Goal: Transaction & Acquisition: Purchase product/service

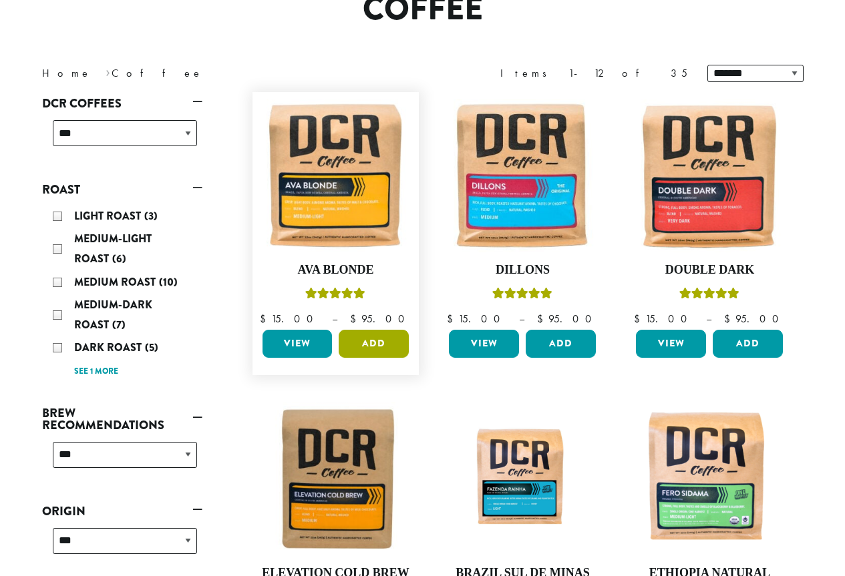
click at [384, 355] on button "Add" at bounding box center [374, 344] width 70 height 28
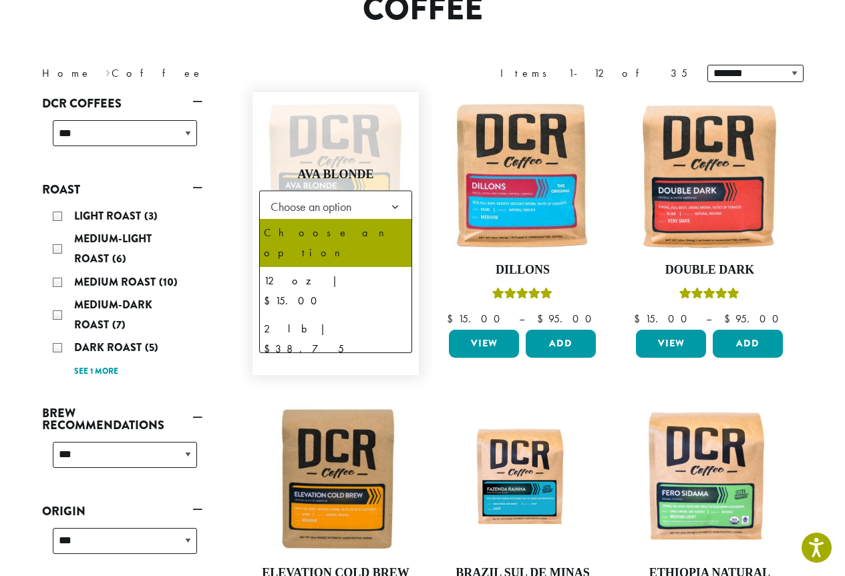
click at [340, 214] on span "Choose an option" at bounding box center [315, 207] width 100 height 26
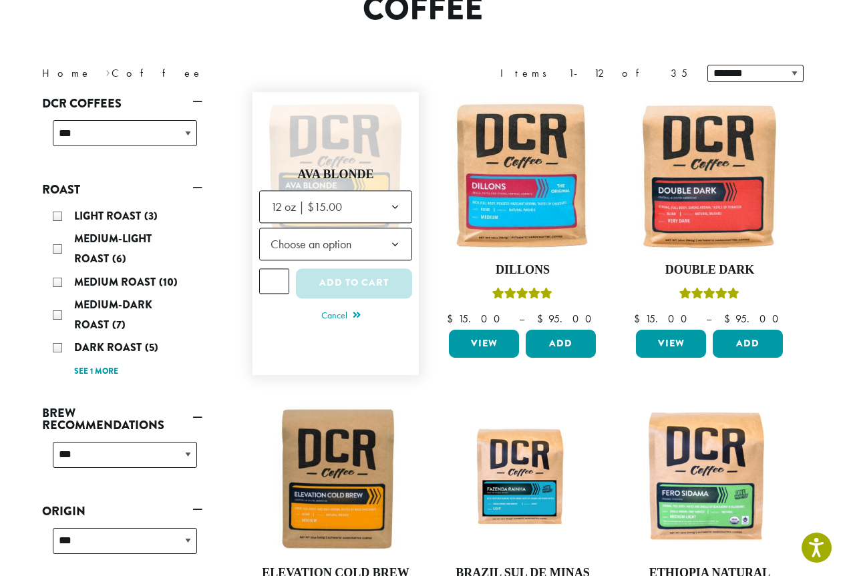
click at [351, 250] on span "Choose an option" at bounding box center [315, 244] width 100 height 26
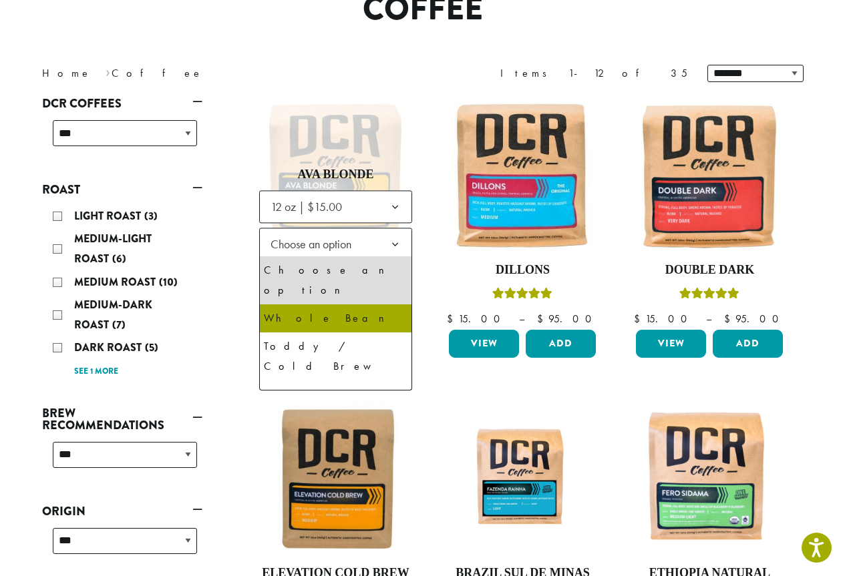
select select "*********"
select select "**********"
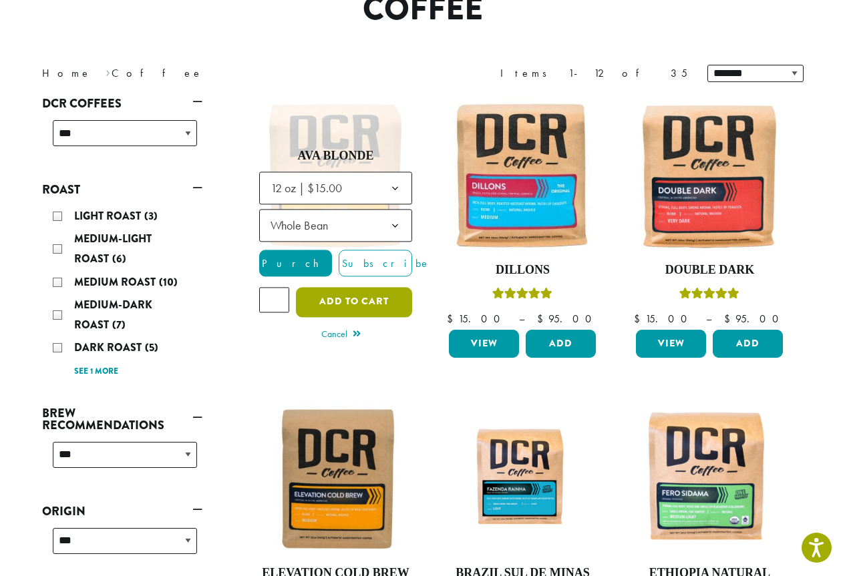
click at [351, 302] on button "Add to cart" at bounding box center [354, 302] width 116 height 30
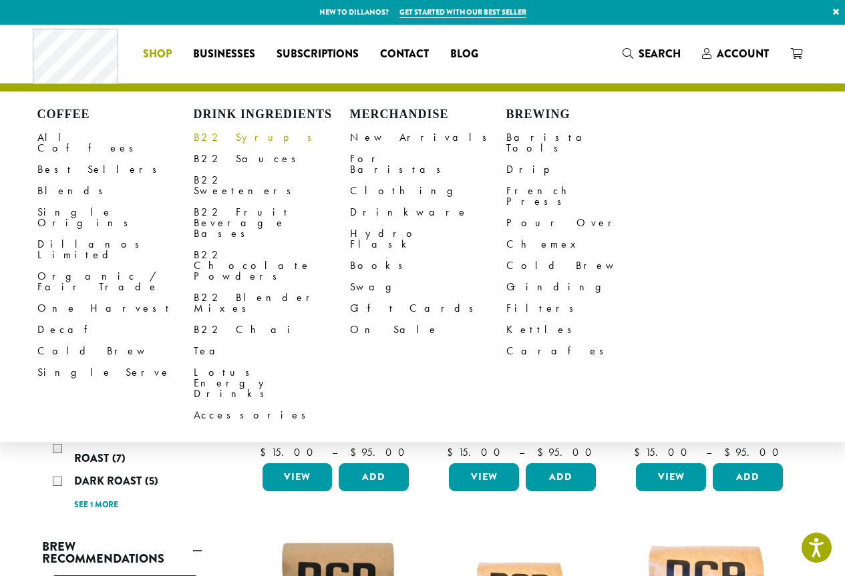
click at [212, 132] on link "B22 Syrups" at bounding box center [272, 137] width 156 height 21
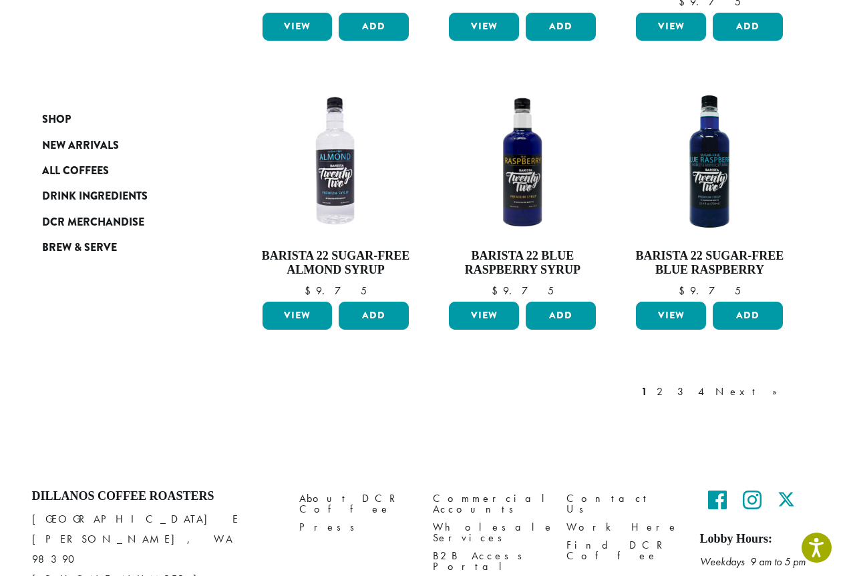
scroll to position [1163, 0]
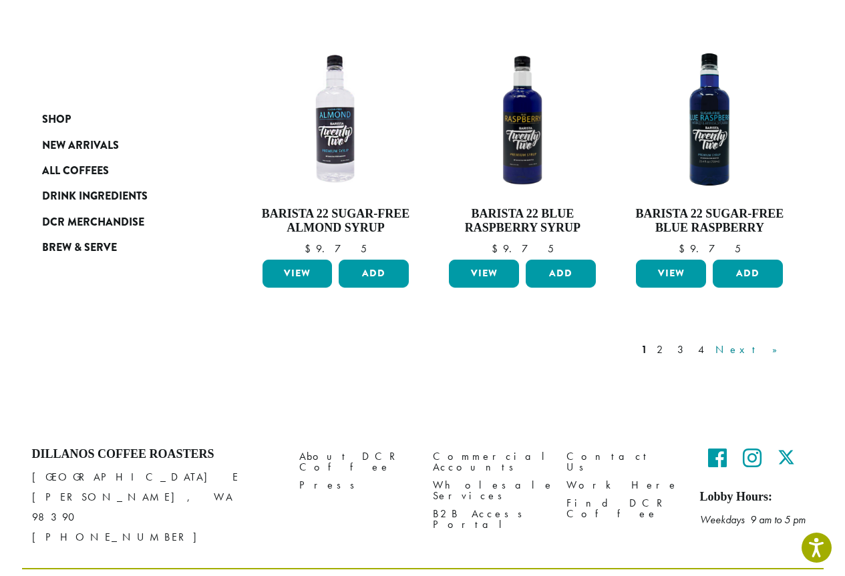
click at [777, 342] on link "Next »" at bounding box center [751, 350] width 77 height 16
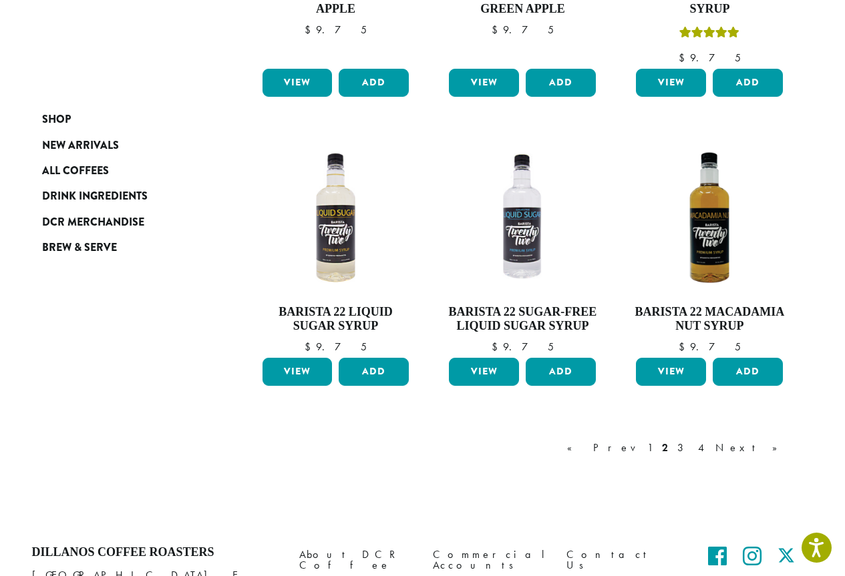
scroll to position [1017, 0]
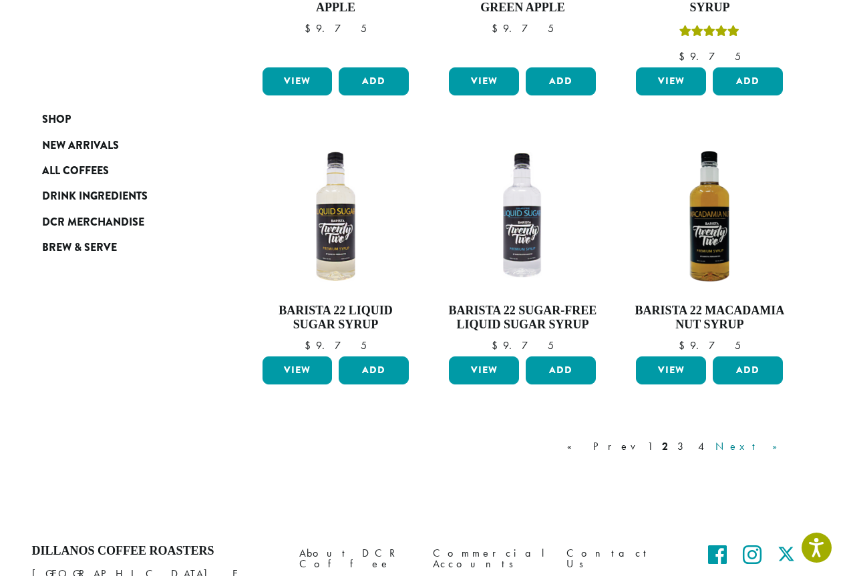
click at [773, 443] on link "Next »" at bounding box center [751, 447] width 77 height 16
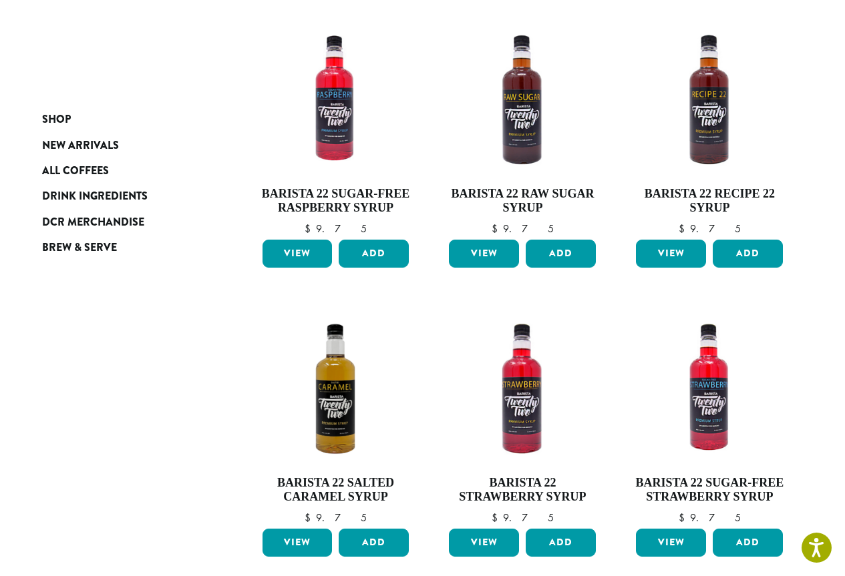
scroll to position [884, 0]
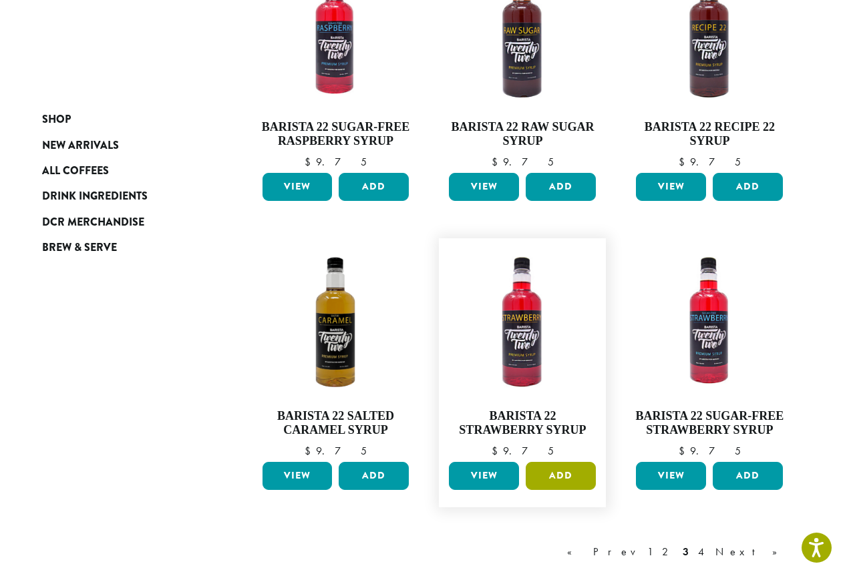
click at [562, 476] on button "Add" at bounding box center [561, 476] width 70 height 28
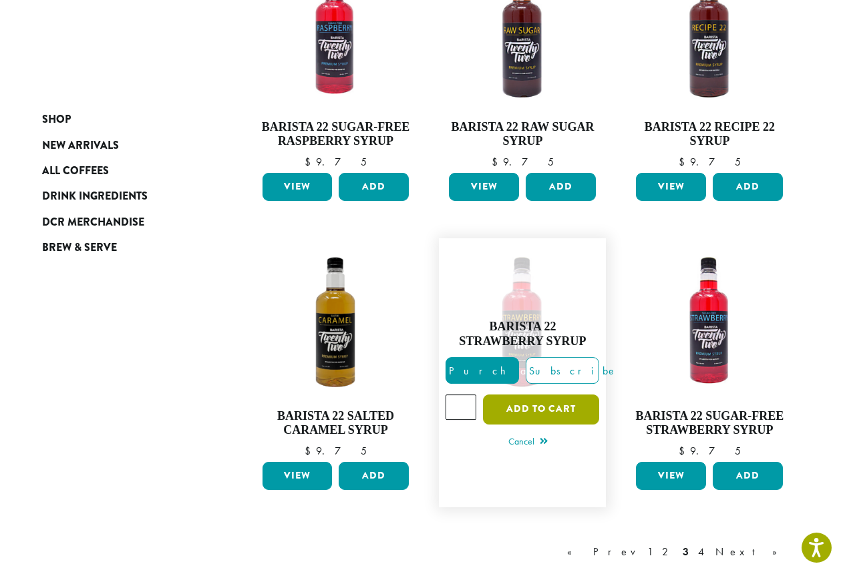
click at [554, 409] on button "Add to cart" at bounding box center [541, 410] width 116 height 30
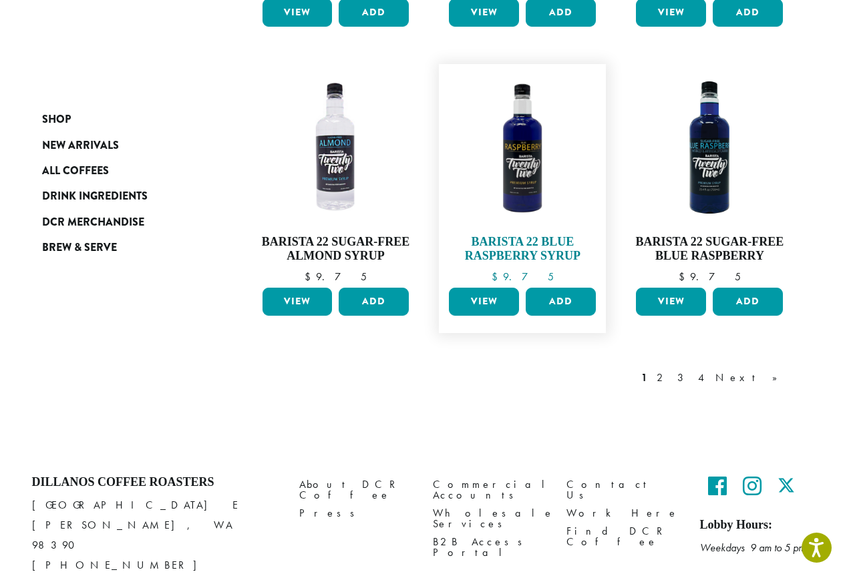
scroll to position [1163, 0]
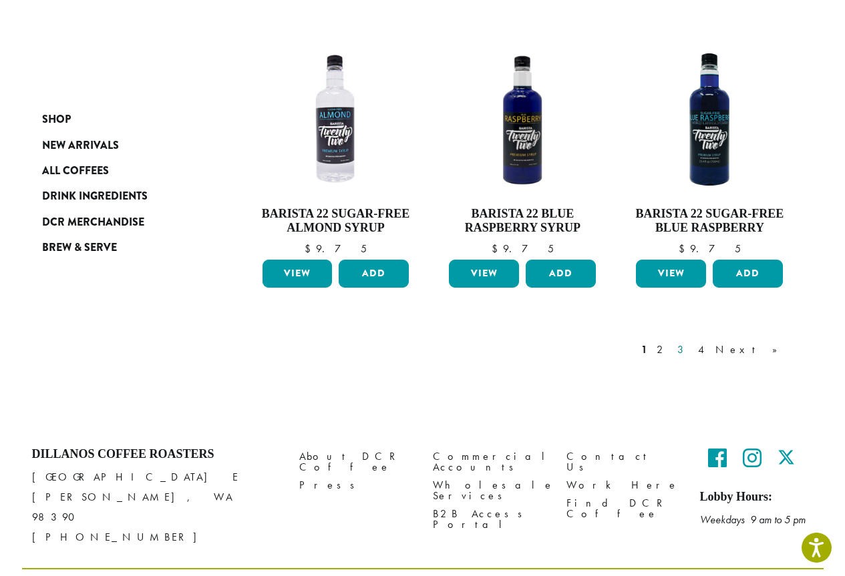
click at [691, 342] on link "3" at bounding box center [683, 350] width 17 height 16
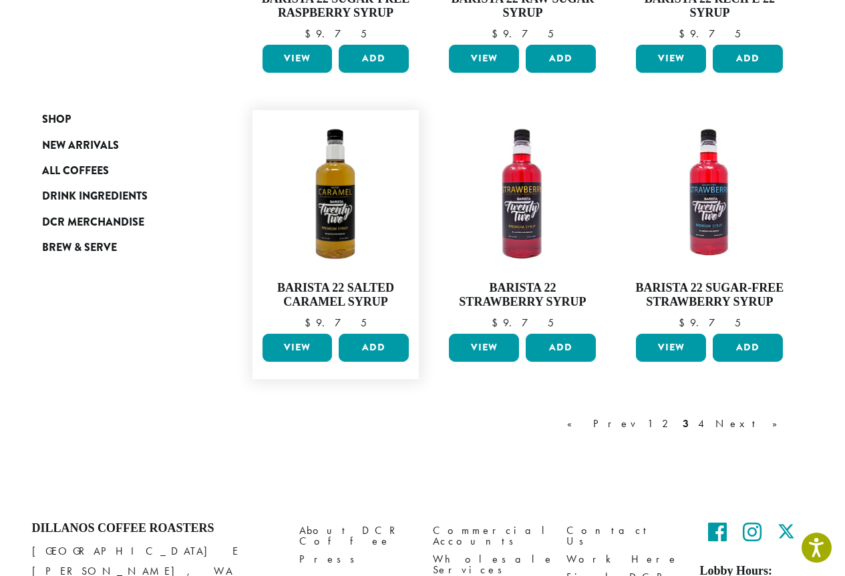
scroll to position [1017, 0]
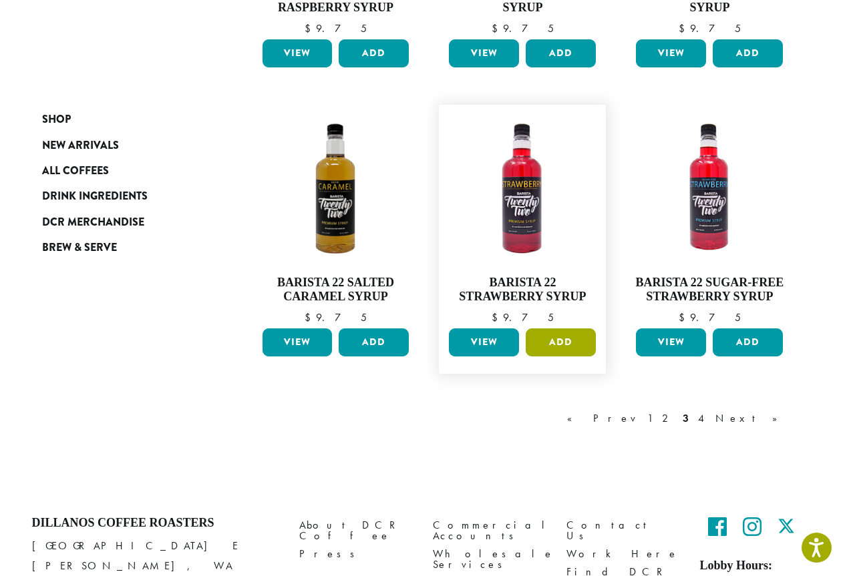
click at [575, 340] on button "Add" at bounding box center [561, 343] width 70 height 28
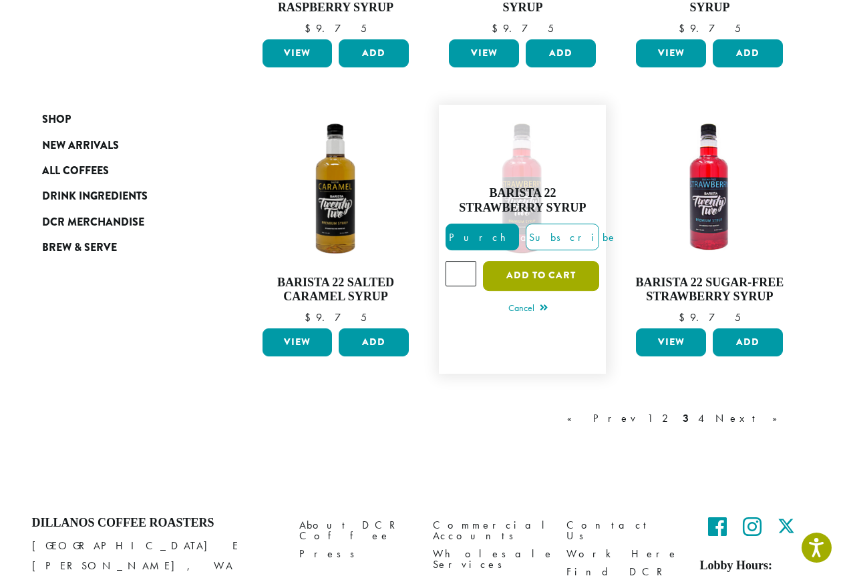
click at [550, 278] on button "Add to cart" at bounding box center [541, 276] width 116 height 30
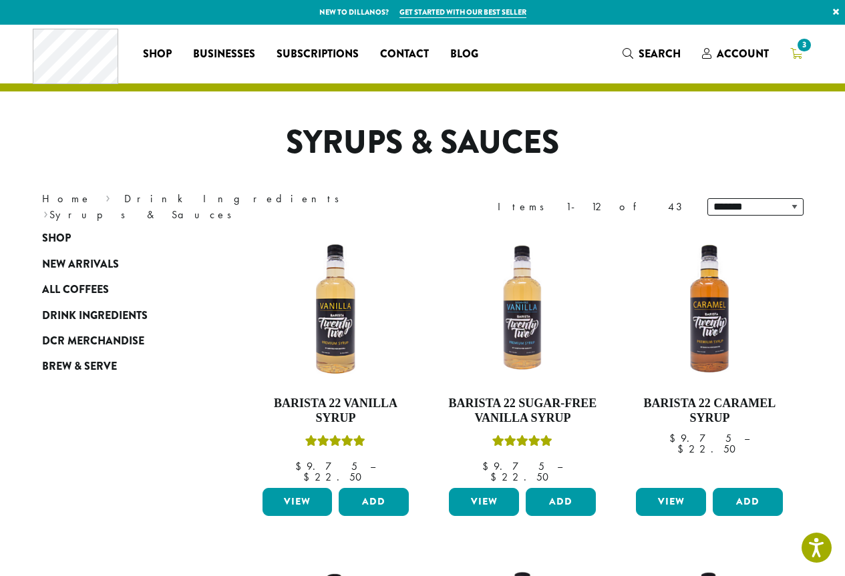
click at [799, 54] on icon "3" at bounding box center [796, 53] width 12 height 11
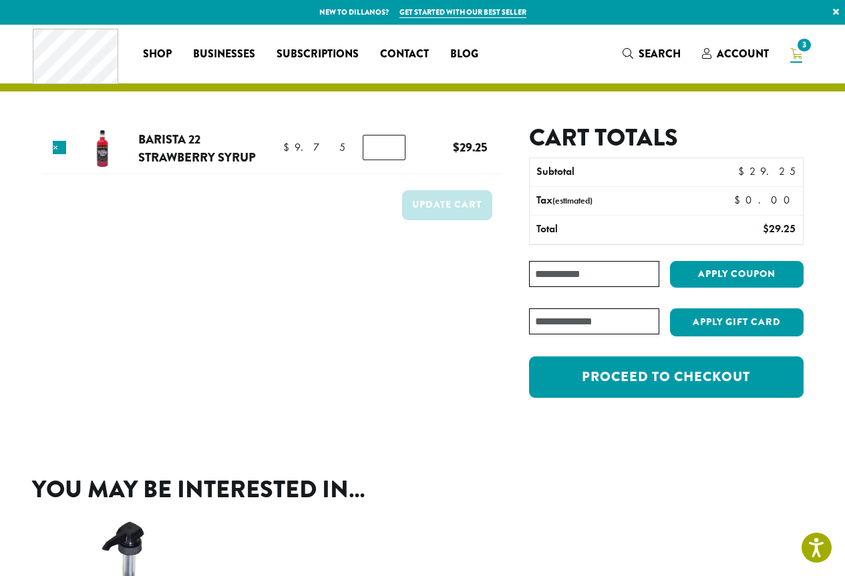
click at [385, 144] on input "*" at bounding box center [384, 147] width 43 height 25
click at [393, 152] on input "*" at bounding box center [384, 147] width 43 height 25
type input "*"
click at [392, 152] on input "*" at bounding box center [384, 147] width 43 height 25
click at [444, 203] on button "Update cart" at bounding box center [447, 205] width 90 height 30
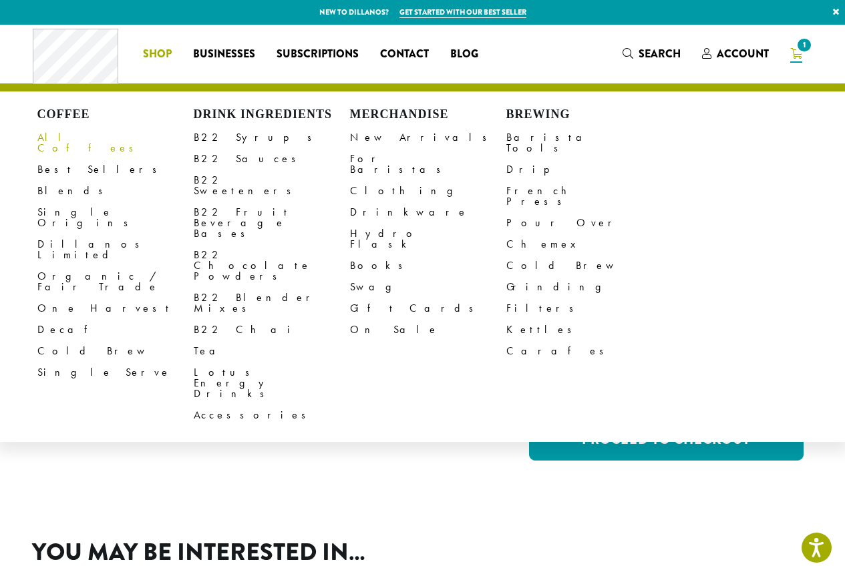
click at [68, 132] on link "All Coffees" at bounding box center [115, 143] width 156 height 32
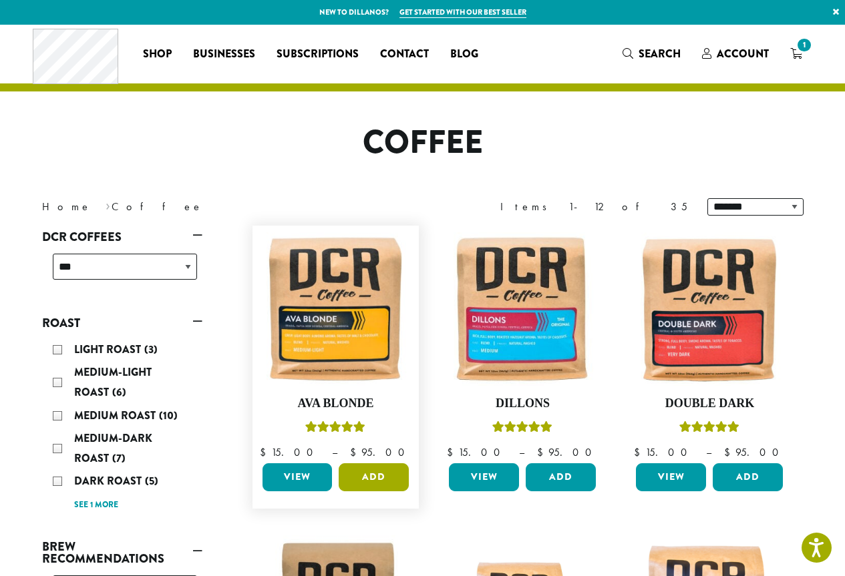
click at [377, 468] on button "Add" at bounding box center [374, 478] width 70 height 28
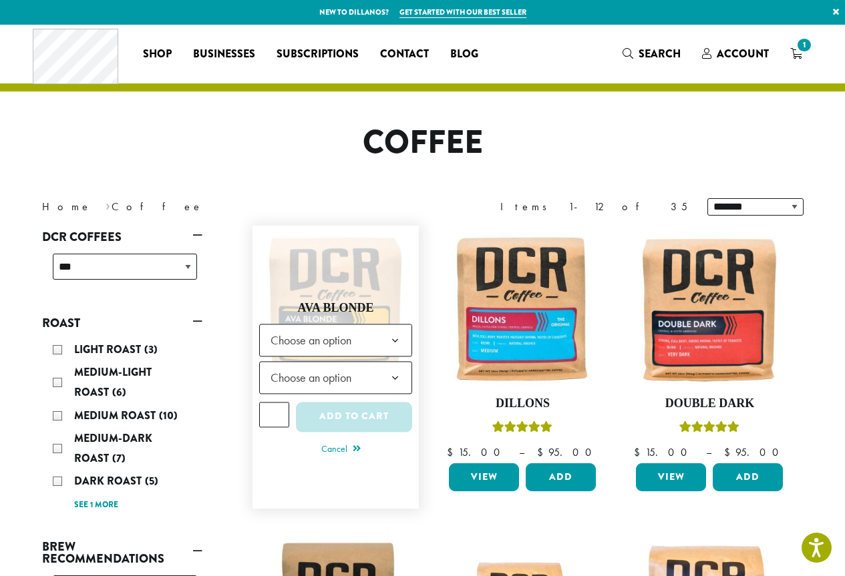
click at [333, 343] on span "Choose an option" at bounding box center [315, 340] width 100 height 26
click at [319, 379] on span "Choose an option" at bounding box center [315, 378] width 100 height 26
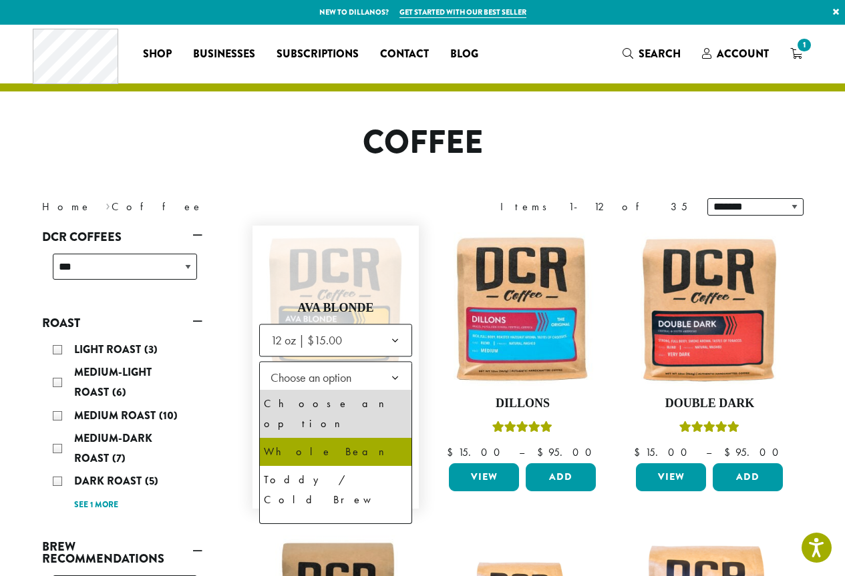
select select "*********"
select select "**********"
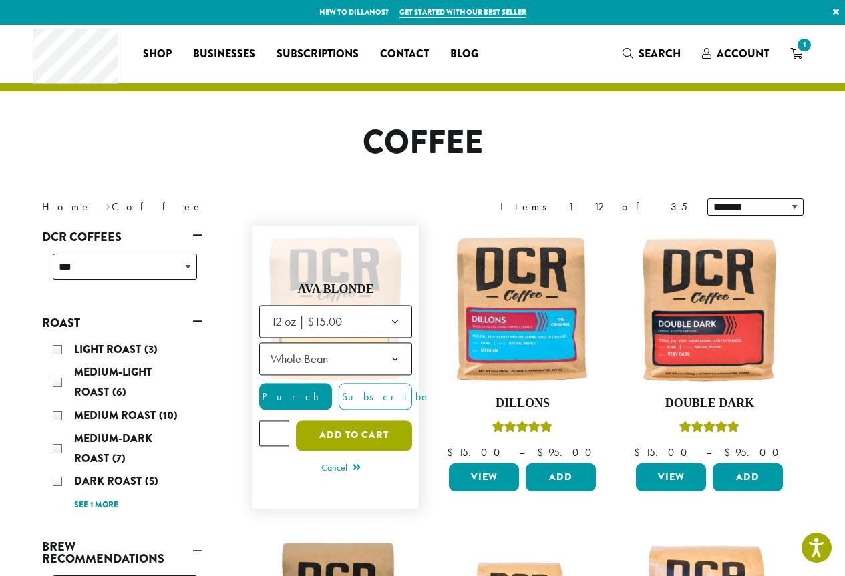
click at [366, 437] on button "Add to cart" at bounding box center [354, 436] width 116 height 30
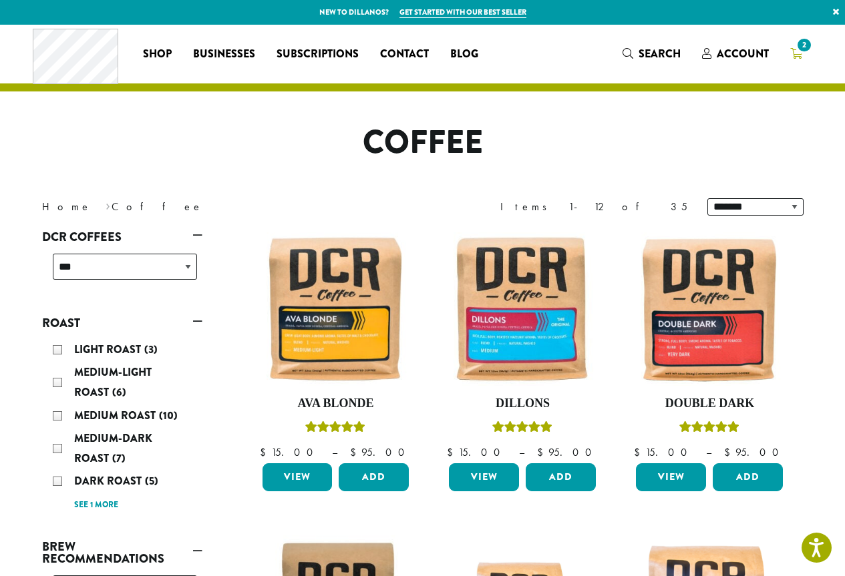
click at [797, 53] on icon "2" at bounding box center [796, 53] width 12 height 11
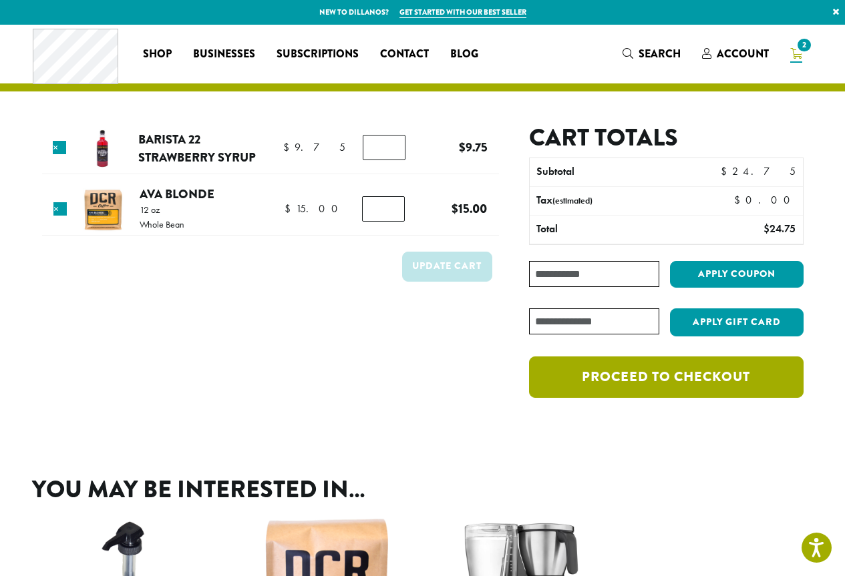
click at [691, 385] on link "Proceed to checkout" at bounding box center [666, 377] width 274 height 41
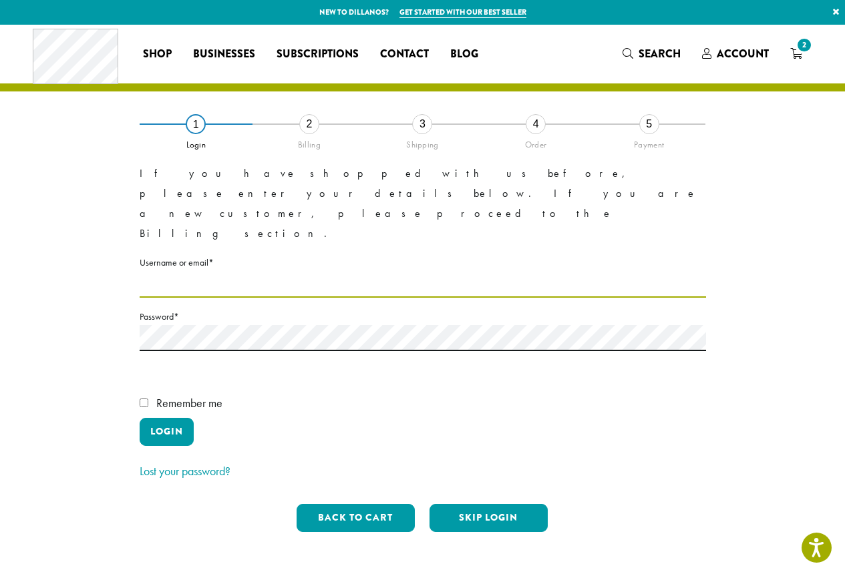
click at [191, 272] on input "Username or email * Required" at bounding box center [423, 285] width 566 height 26
type input "**********"
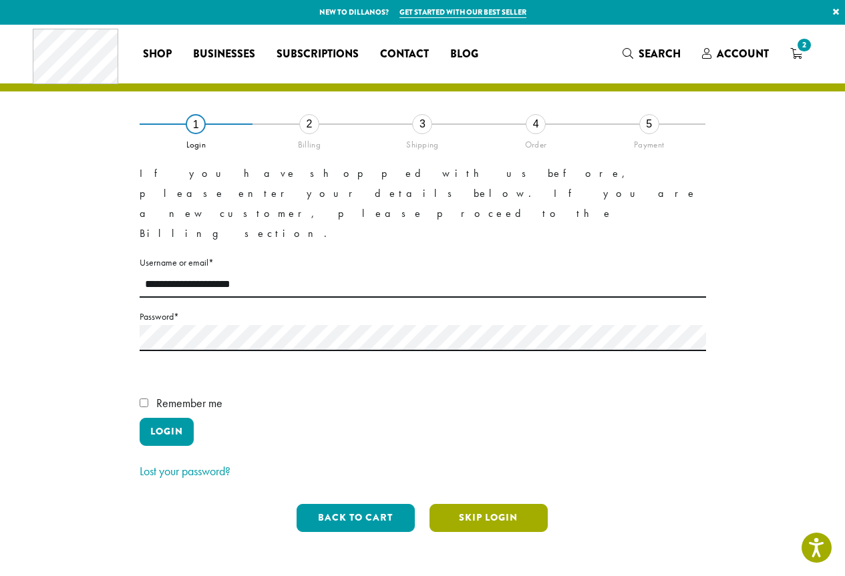
click at [510, 504] on button "Skip Login" at bounding box center [488, 518] width 118 height 28
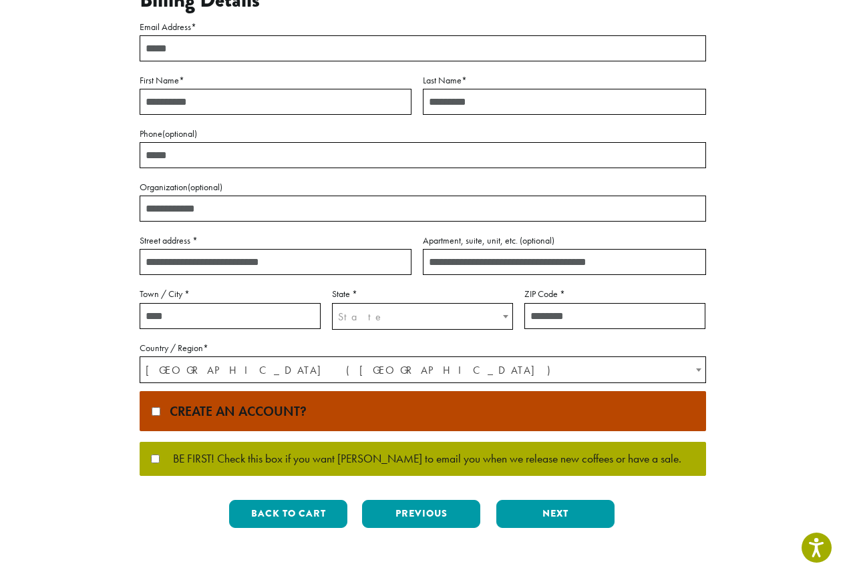
scroll to position [200, 0]
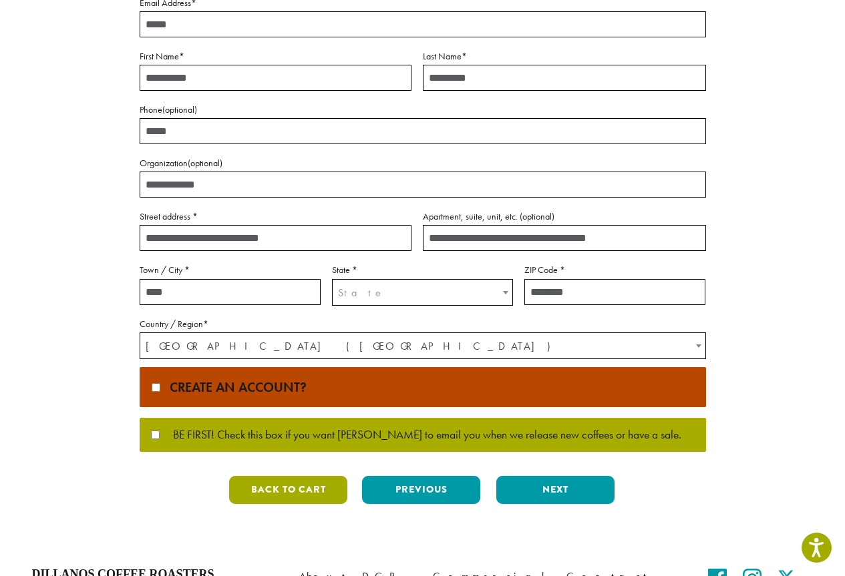
click at [336, 484] on button "Back to cart" at bounding box center [288, 490] width 118 height 28
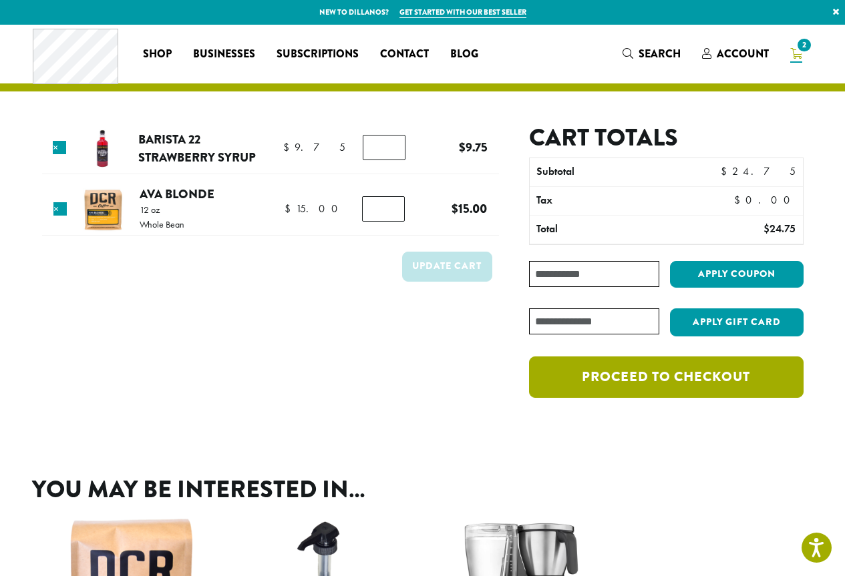
click at [605, 391] on link "Proceed to checkout" at bounding box center [666, 377] width 274 height 41
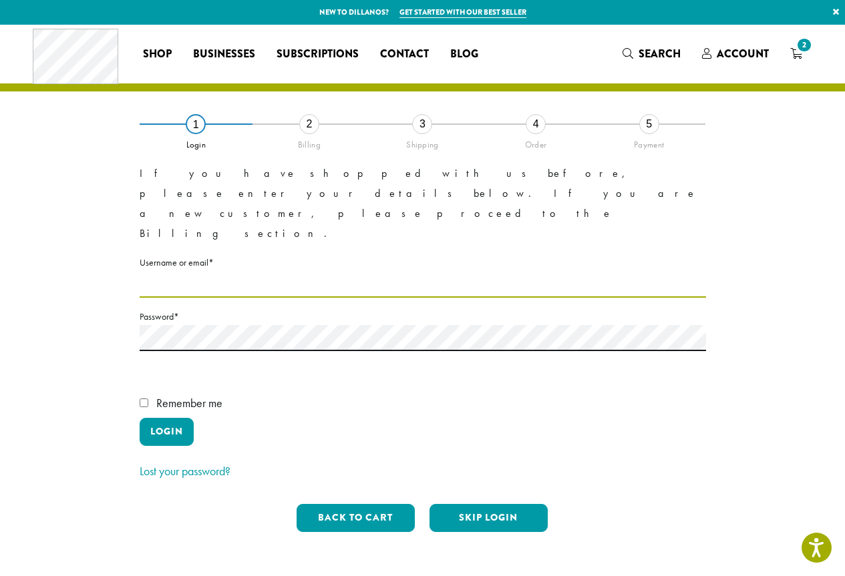
click at [170, 272] on input "Username or email * Required" at bounding box center [423, 285] width 566 height 26
type input "**********"
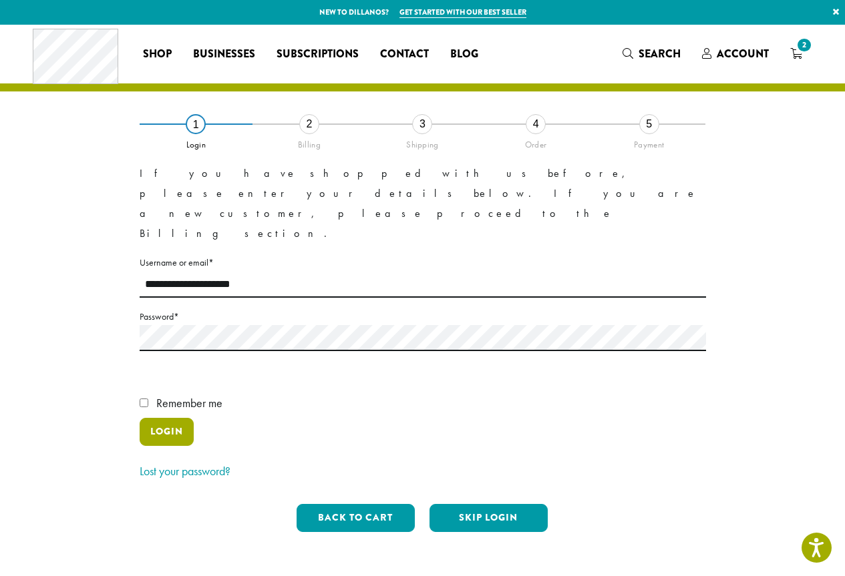
click at [150, 418] on button "Login" at bounding box center [167, 432] width 54 height 28
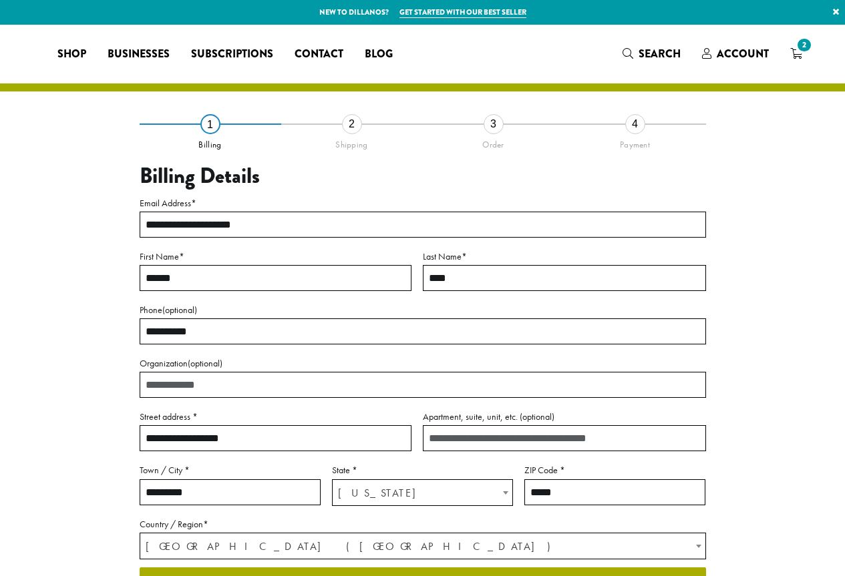
select select "**"
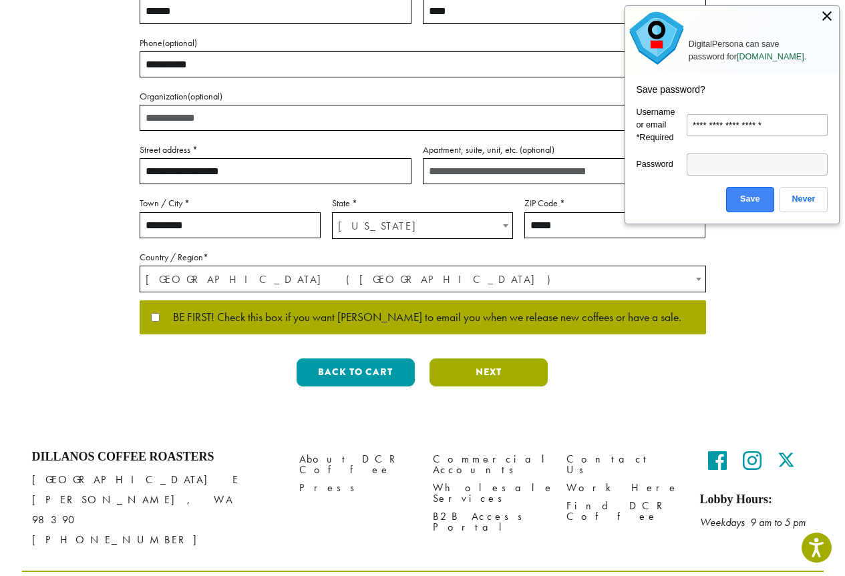
click at [483, 365] on button "Next" at bounding box center [488, 373] width 118 height 28
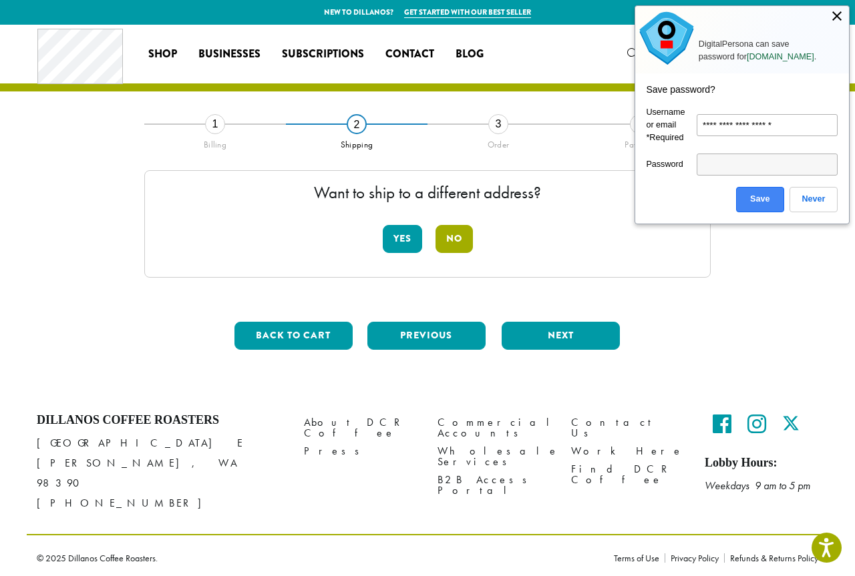
click at [457, 235] on button "No" at bounding box center [453, 239] width 37 height 28
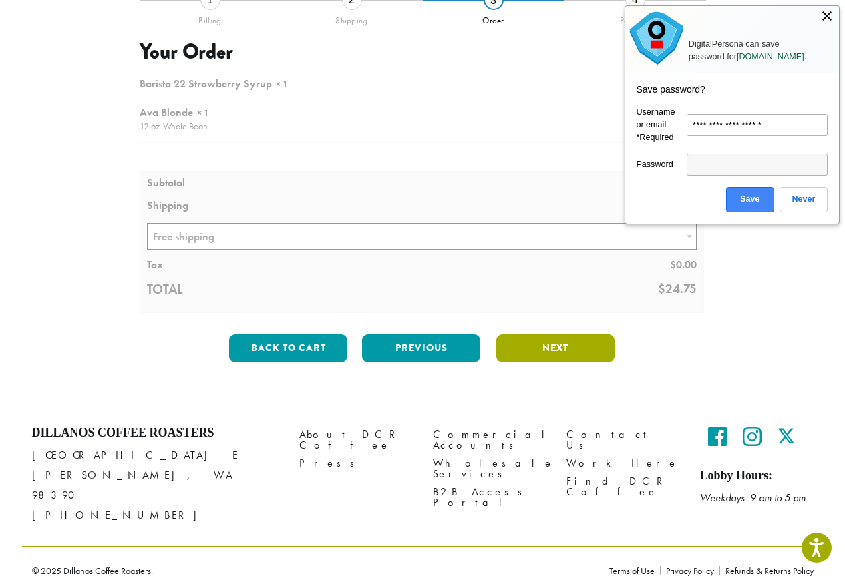
click at [542, 356] on button "Next" at bounding box center [555, 349] width 118 height 28
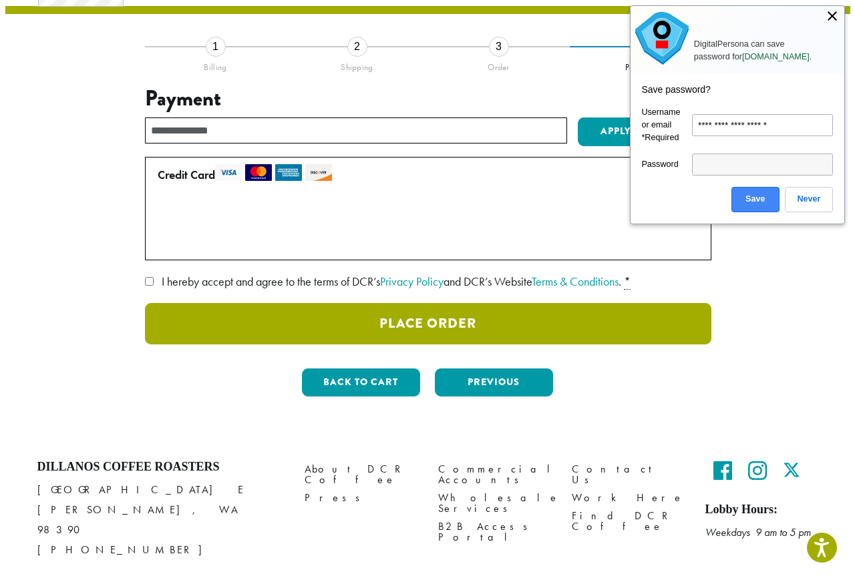
scroll to position [45, 0]
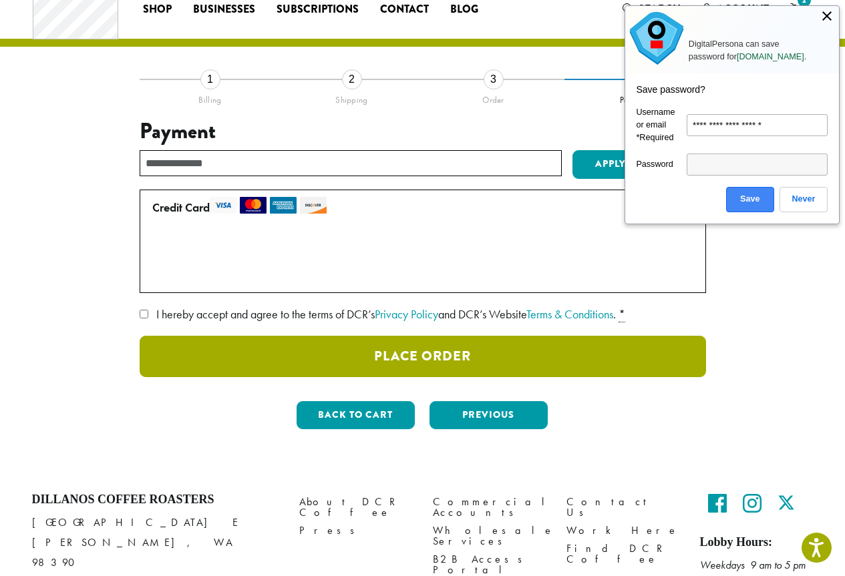
click at [435, 359] on button "Place Order" at bounding box center [423, 356] width 566 height 41
